Goal: Information Seeking & Learning: Learn about a topic

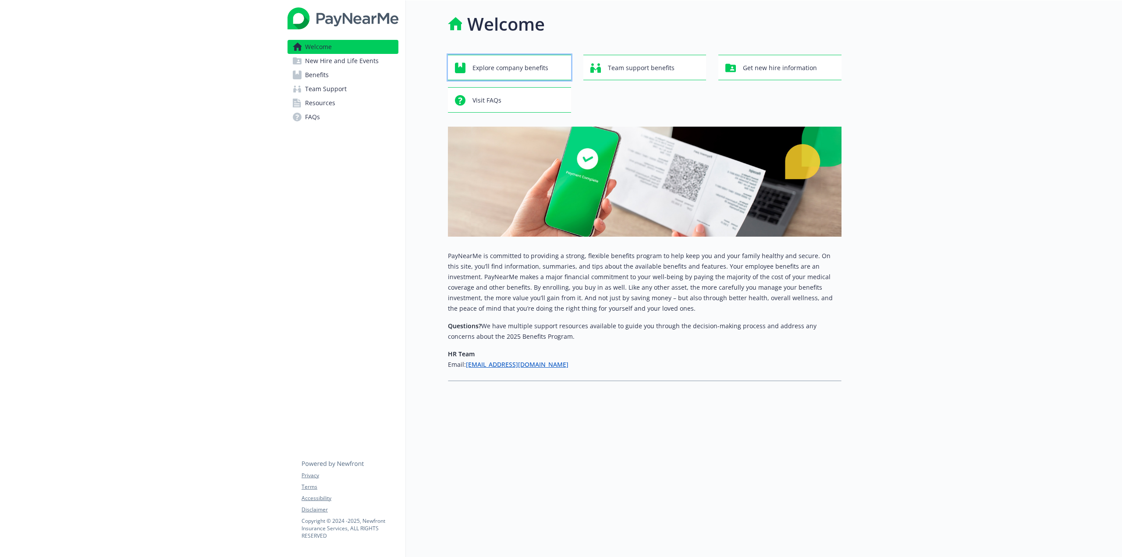
click at [531, 70] on span "Explore company benefits" at bounding box center [511, 68] width 76 height 17
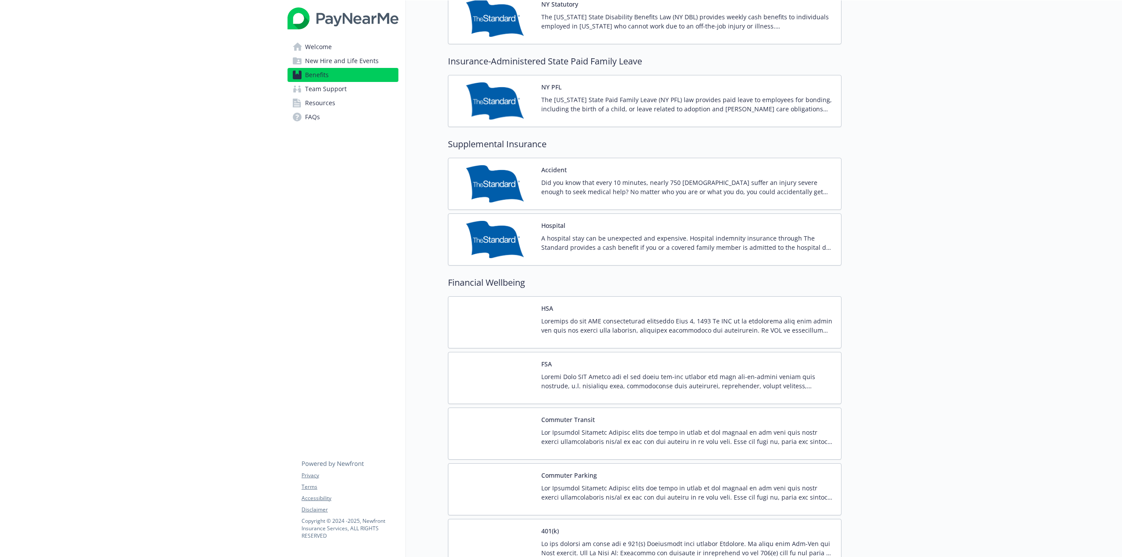
scroll to position [1153, 0]
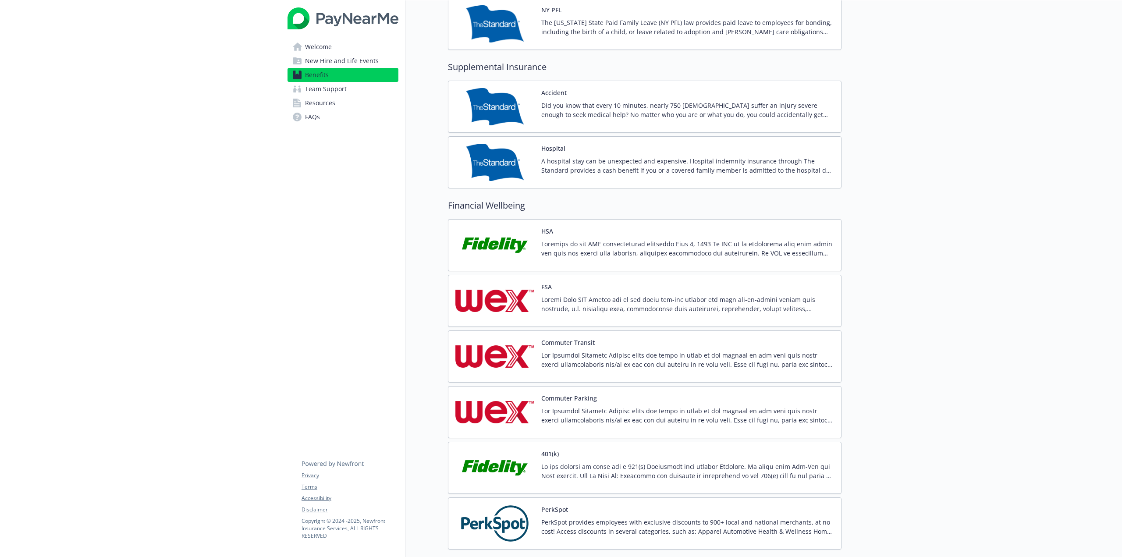
click at [327, 64] on span "New Hire and Life Events" at bounding box center [342, 61] width 74 height 14
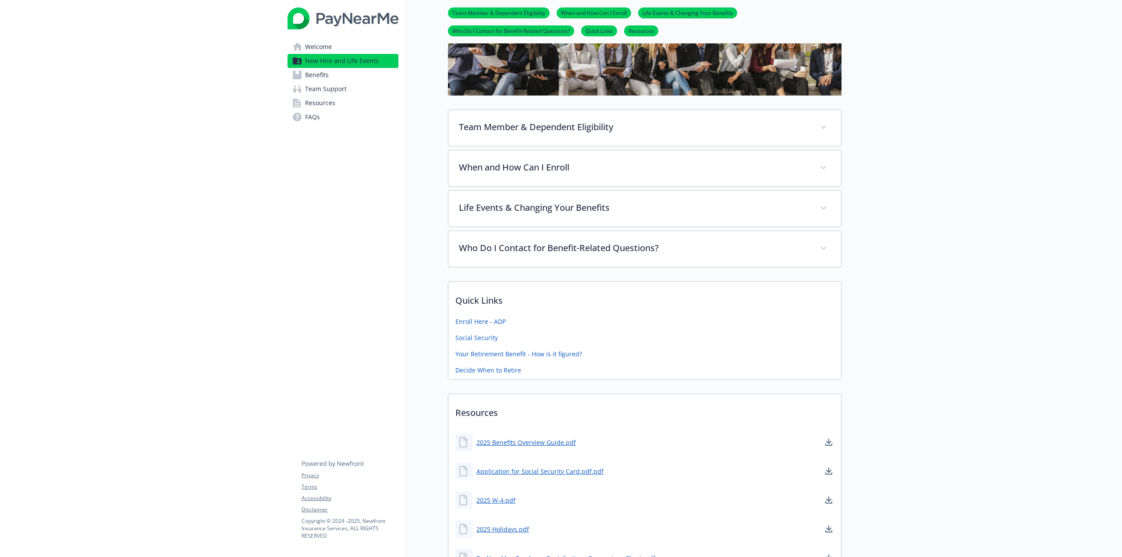
scroll to position [160, 0]
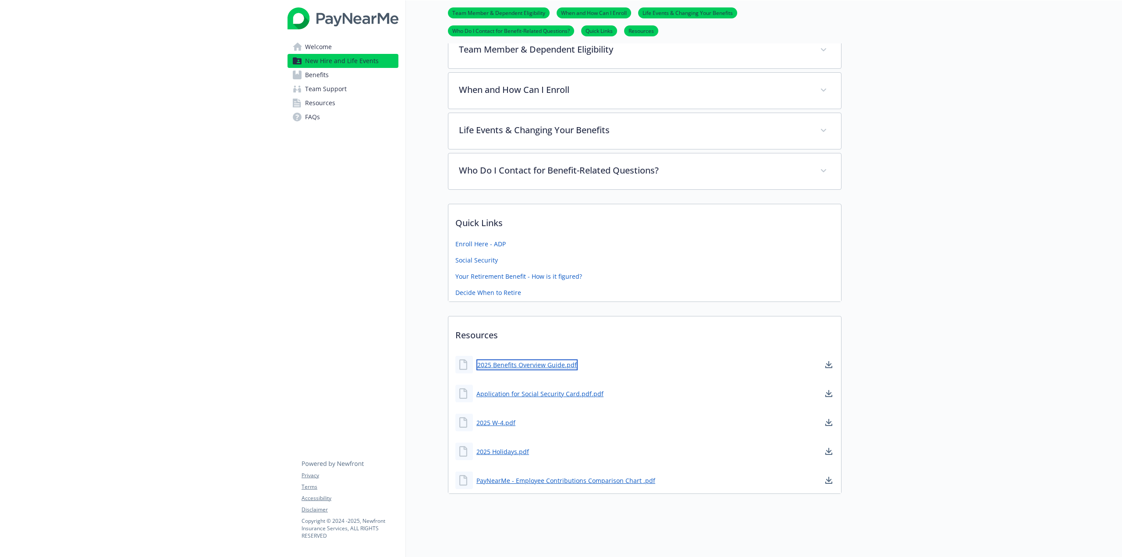
click at [539, 360] on link "2025 Benefits Overview Guide.pdf" at bounding box center [526, 364] width 101 height 11
click at [330, 107] on span "Resources" at bounding box center [320, 103] width 30 height 14
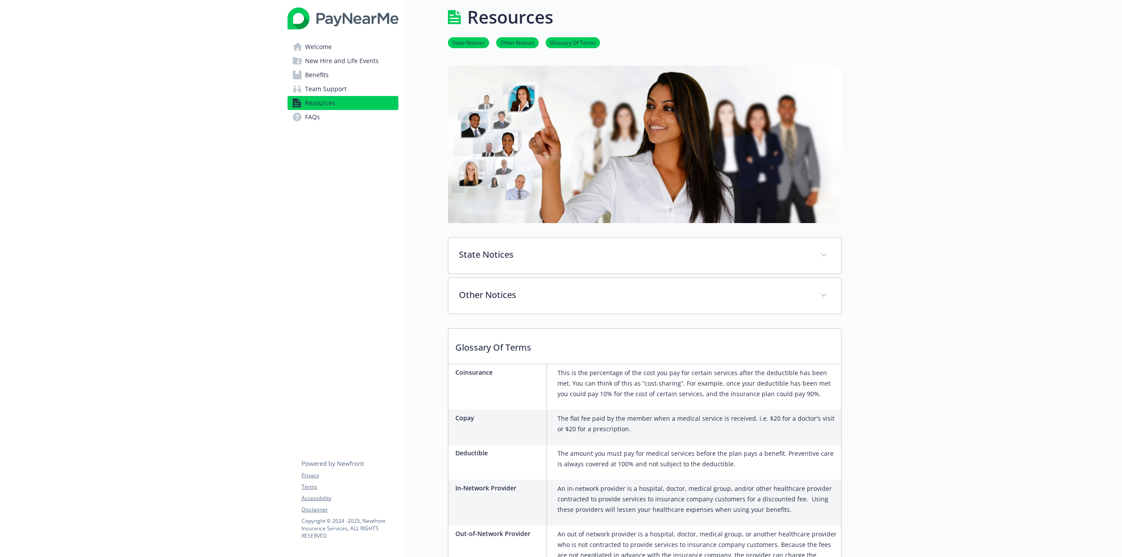
scroll to position [157, 0]
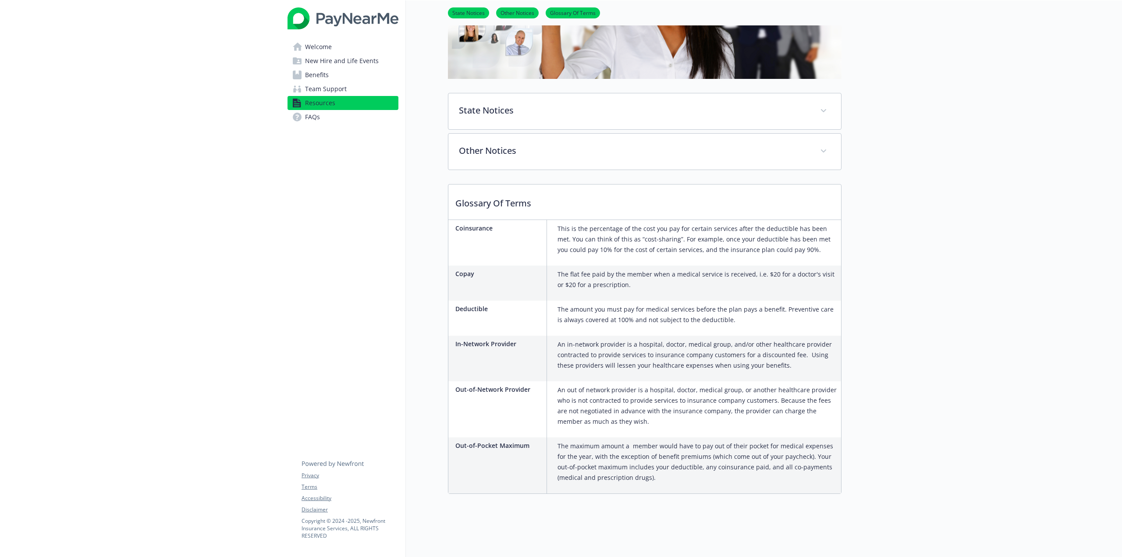
click at [334, 120] on link "FAQs" at bounding box center [343, 117] width 111 height 14
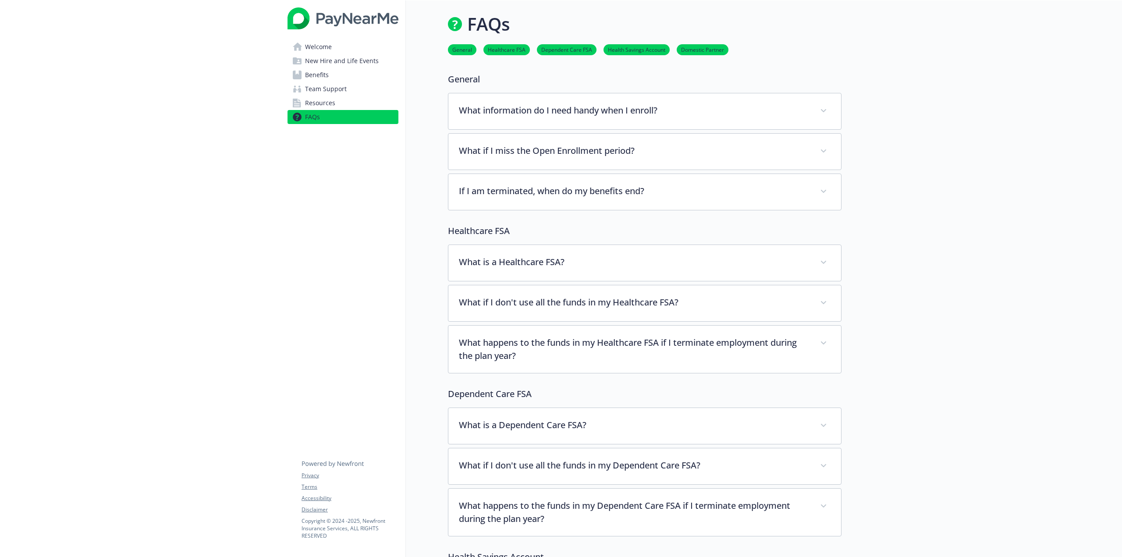
click at [327, 44] on span "Welcome" at bounding box center [318, 47] width 27 height 14
